Goal: Information Seeking & Learning: Compare options

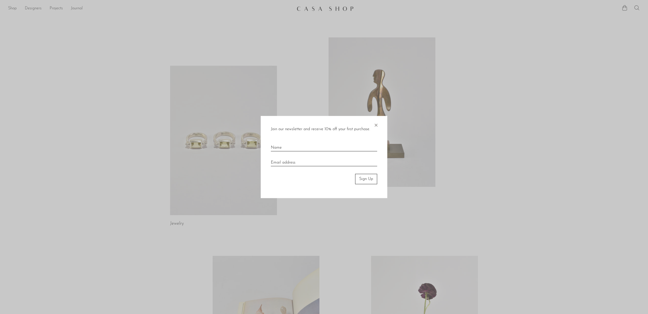
click at [375, 125] on span "×" at bounding box center [375, 124] width 5 height 16
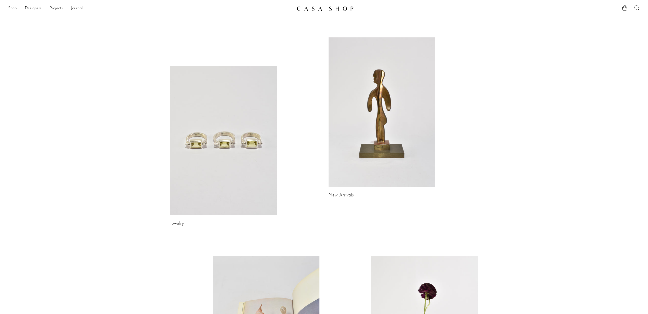
click at [13, 8] on link "Shop" at bounding box center [12, 8] width 9 height 7
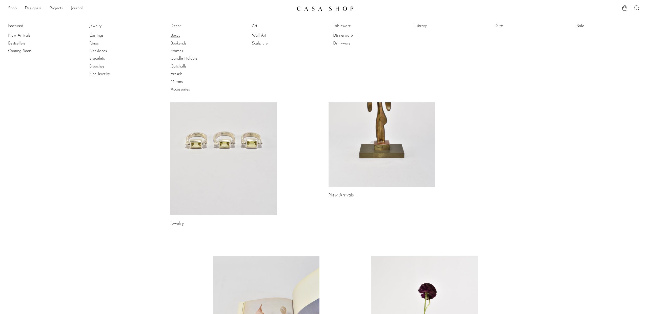
click at [180, 34] on link "Boxes" at bounding box center [189, 36] width 38 height 6
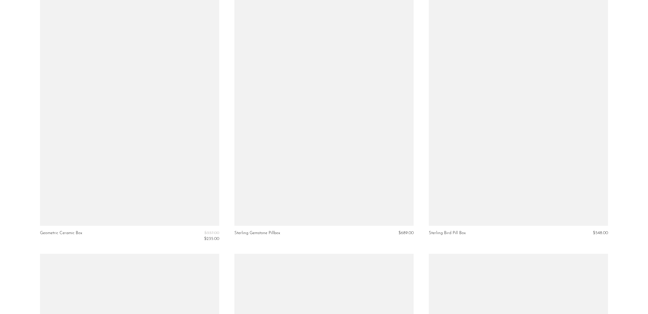
scroll to position [1722, 0]
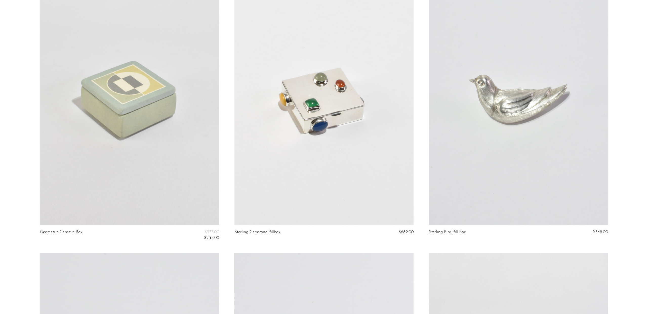
click at [316, 131] on link at bounding box center [323, 99] width 179 height 251
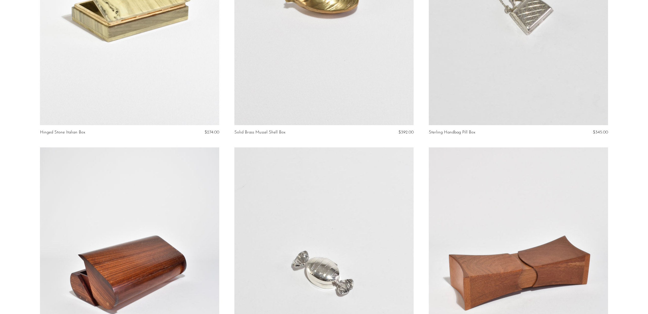
scroll to position [0, 0]
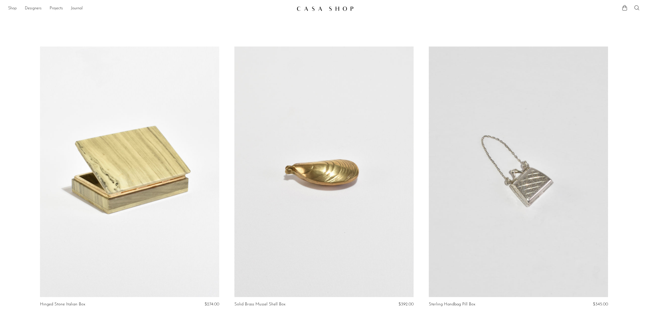
click at [10, 7] on link "Shop" at bounding box center [12, 8] width 9 height 7
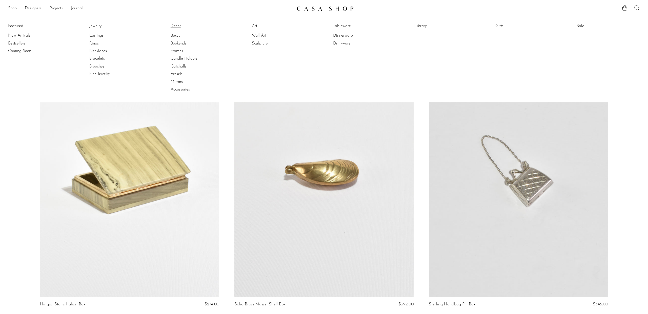
click at [174, 26] on link "Decor" at bounding box center [189, 26] width 38 height 6
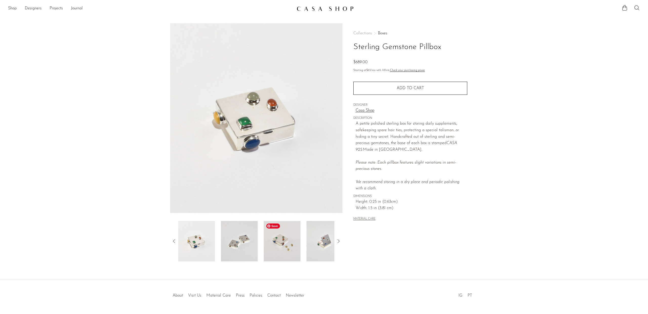
click at [282, 243] on img at bounding box center [282, 241] width 37 height 40
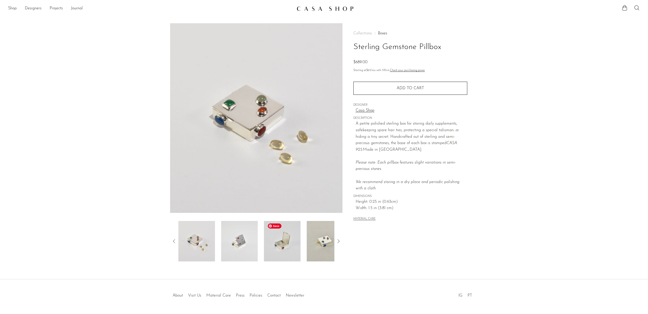
click at [288, 244] on img at bounding box center [282, 241] width 37 height 40
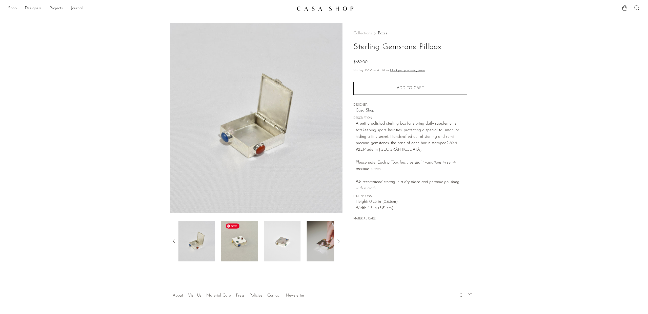
click at [245, 248] on img at bounding box center [239, 241] width 37 height 40
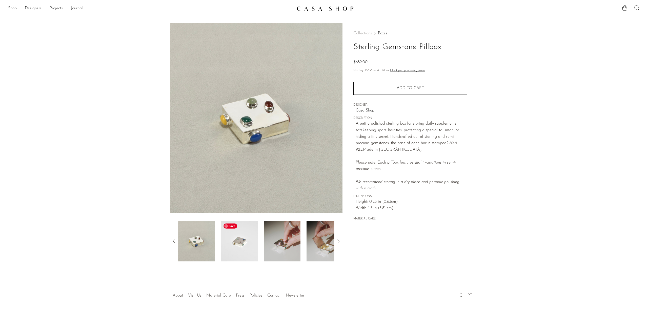
click at [245, 251] on img at bounding box center [239, 241] width 37 height 40
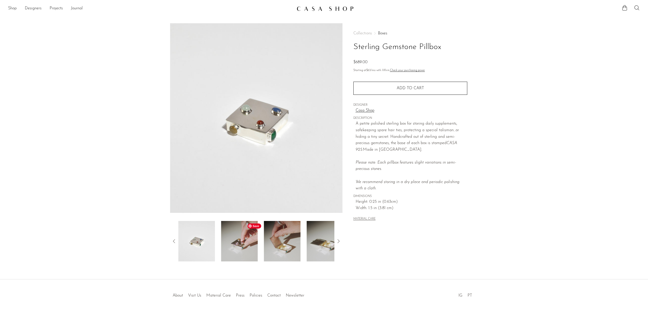
click at [248, 251] on img at bounding box center [239, 241] width 37 height 40
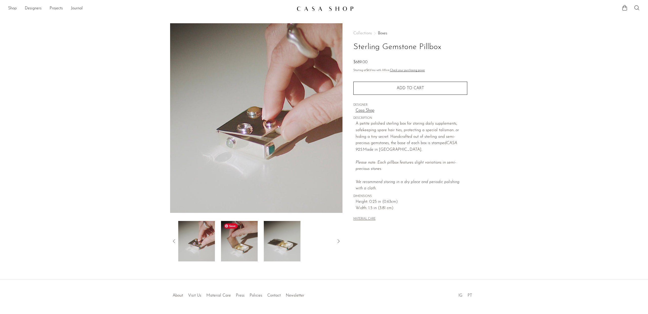
click at [248, 251] on img at bounding box center [239, 241] width 37 height 40
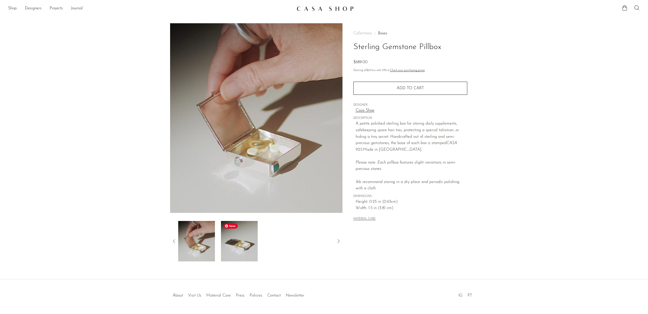
click at [248, 251] on img at bounding box center [239, 241] width 37 height 40
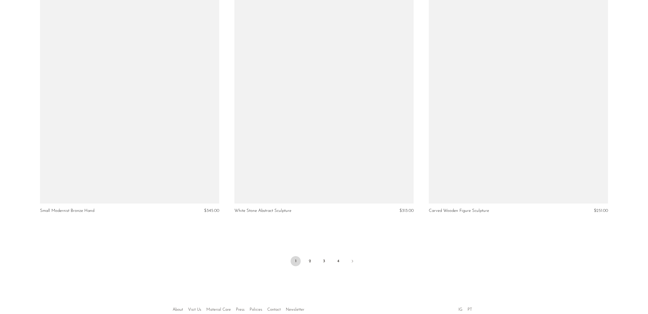
scroll to position [3127, 0]
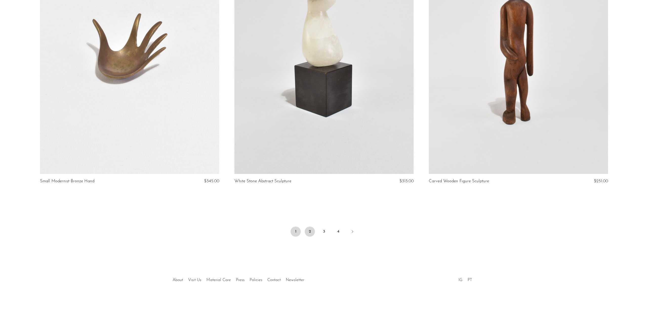
click at [307, 227] on link "2" at bounding box center [310, 232] width 10 height 10
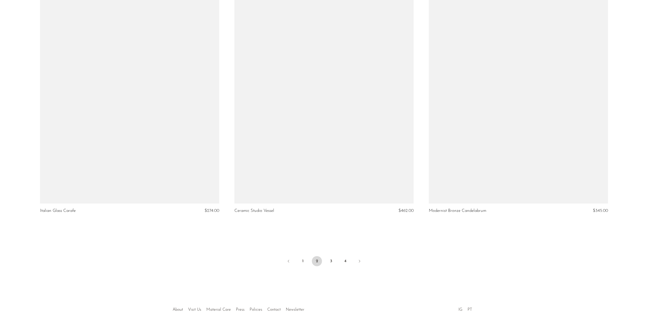
scroll to position [3127, 0]
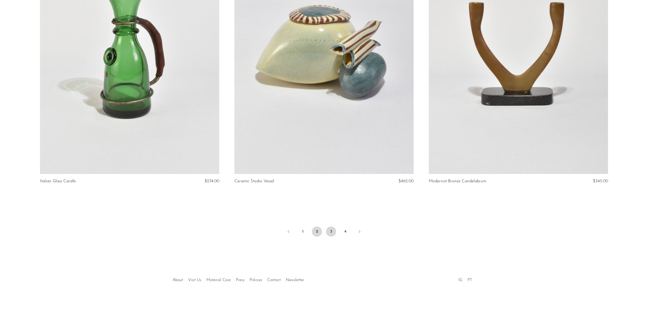
click at [326, 231] on link "3" at bounding box center [331, 232] width 10 height 10
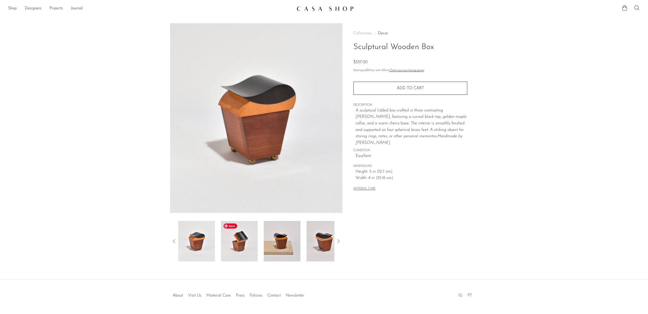
click at [243, 247] on img at bounding box center [239, 241] width 37 height 40
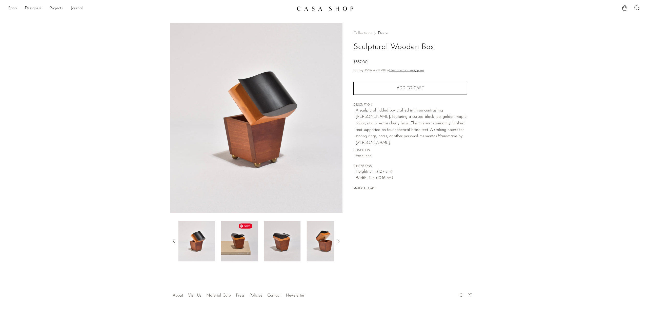
click at [248, 247] on img at bounding box center [239, 241] width 37 height 40
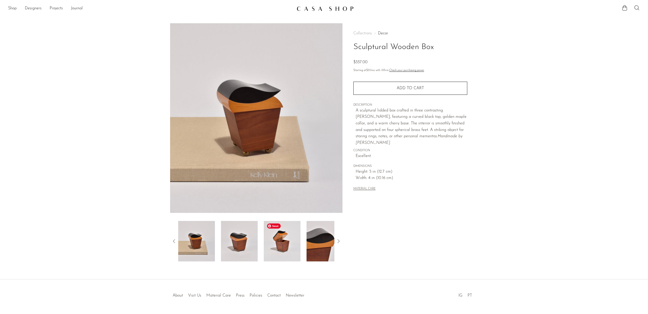
click at [271, 245] on img at bounding box center [282, 241] width 37 height 40
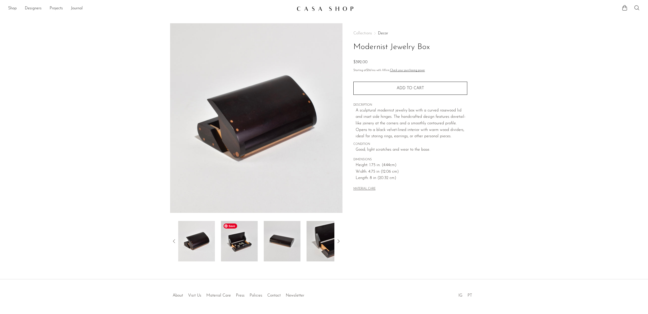
click at [251, 246] on img at bounding box center [239, 241] width 37 height 40
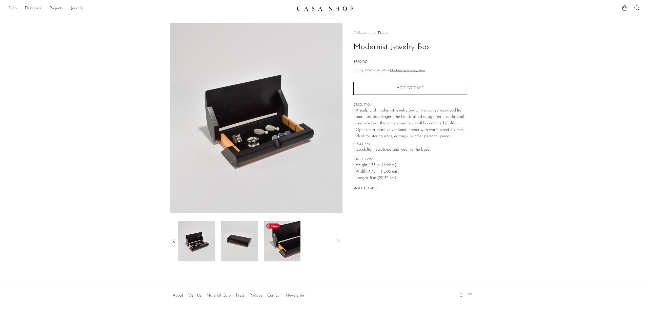
click at [282, 248] on img at bounding box center [282, 241] width 37 height 40
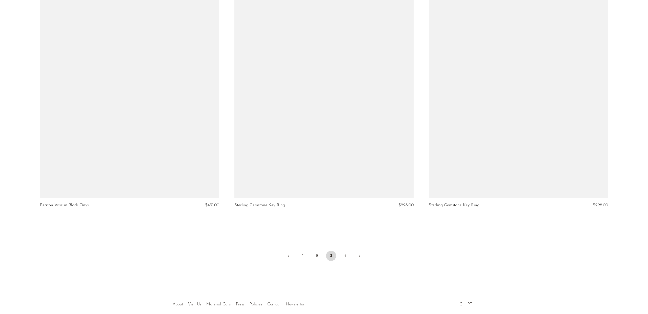
scroll to position [3109, 0]
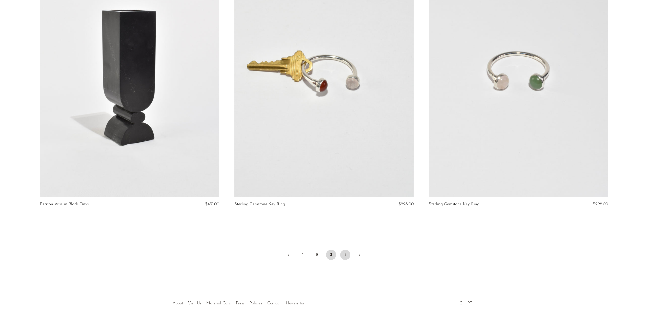
click at [347, 256] on link "4" at bounding box center [345, 255] width 10 height 10
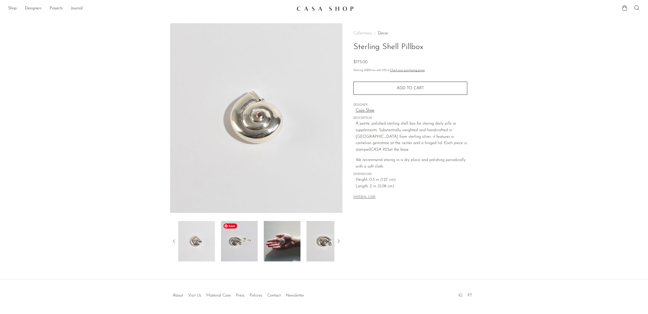
click at [241, 246] on img at bounding box center [239, 241] width 37 height 40
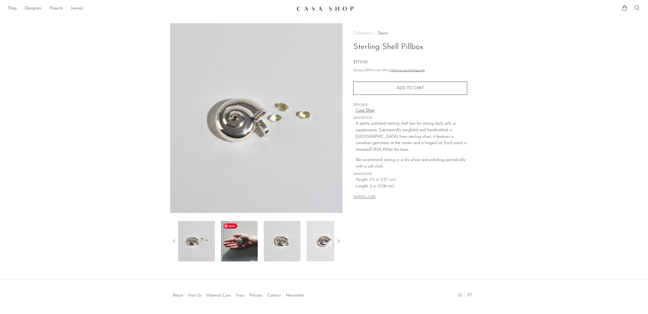
click at [241, 246] on img at bounding box center [239, 241] width 37 height 40
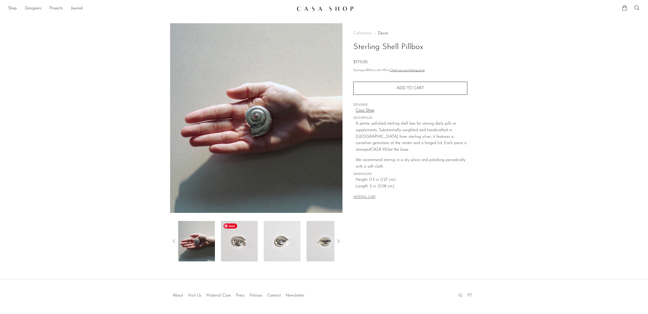
click at [241, 246] on img at bounding box center [239, 241] width 37 height 40
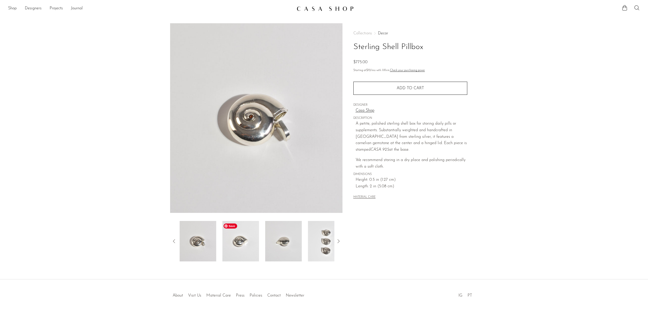
click at [241, 246] on img at bounding box center [240, 241] width 37 height 40
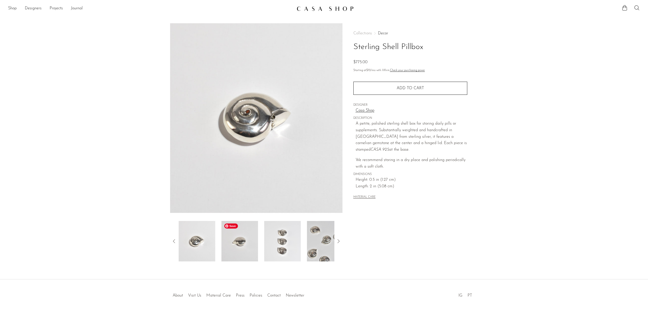
click at [241, 246] on img at bounding box center [239, 241] width 37 height 40
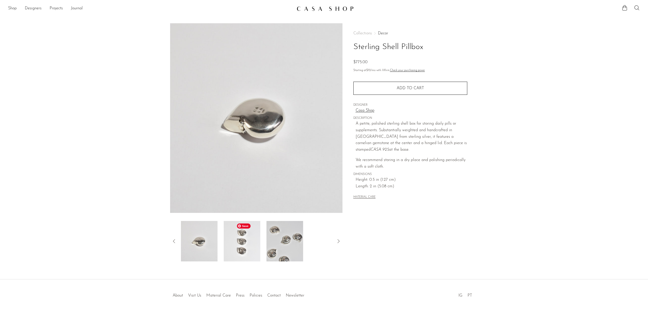
click at [241, 246] on img at bounding box center [242, 241] width 37 height 40
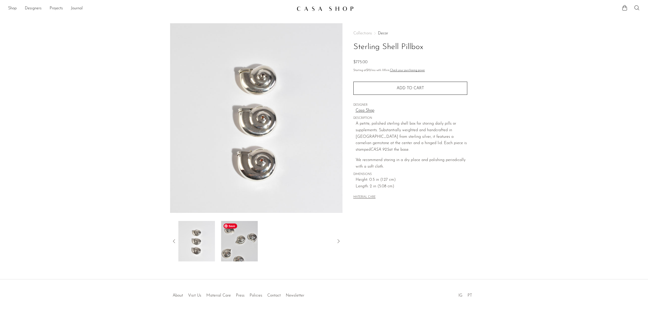
click at [241, 246] on img at bounding box center [239, 241] width 37 height 40
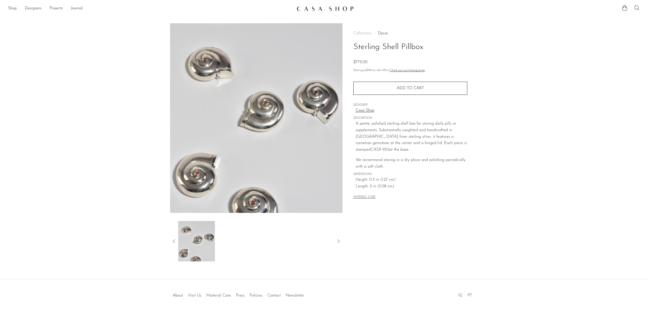
click at [173, 242] on icon at bounding box center [174, 241] width 6 height 6
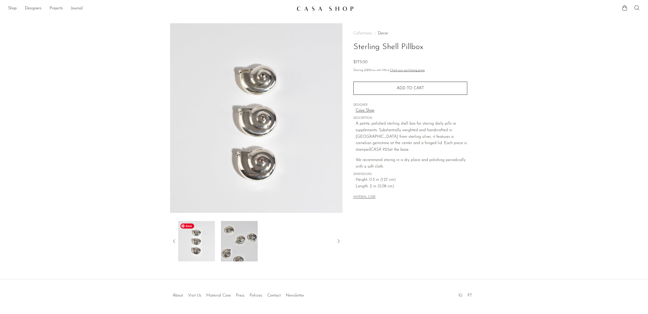
click at [197, 248] on img at bounding box center [196, 241] width 37 height 40
click at [172, 241] on icon at bounding box center [174, 241] width 6 height 6
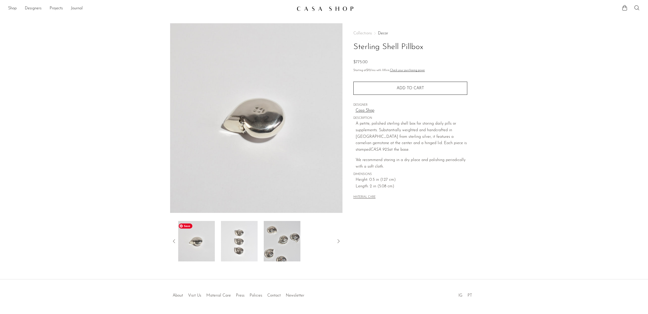
click at [197, 244] on img at bounding box center [196, 241] width 37 height 40
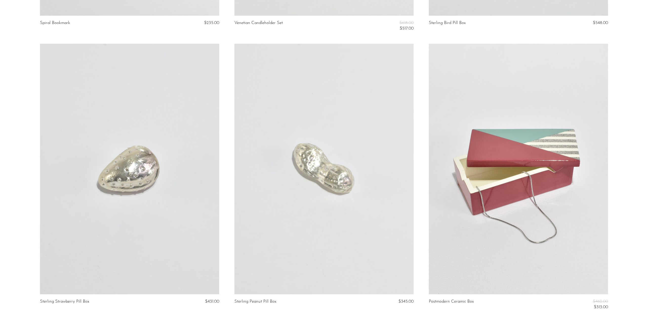
scroll to position [561, 0]
